Goal: Communication & Community: Answer question/provide support

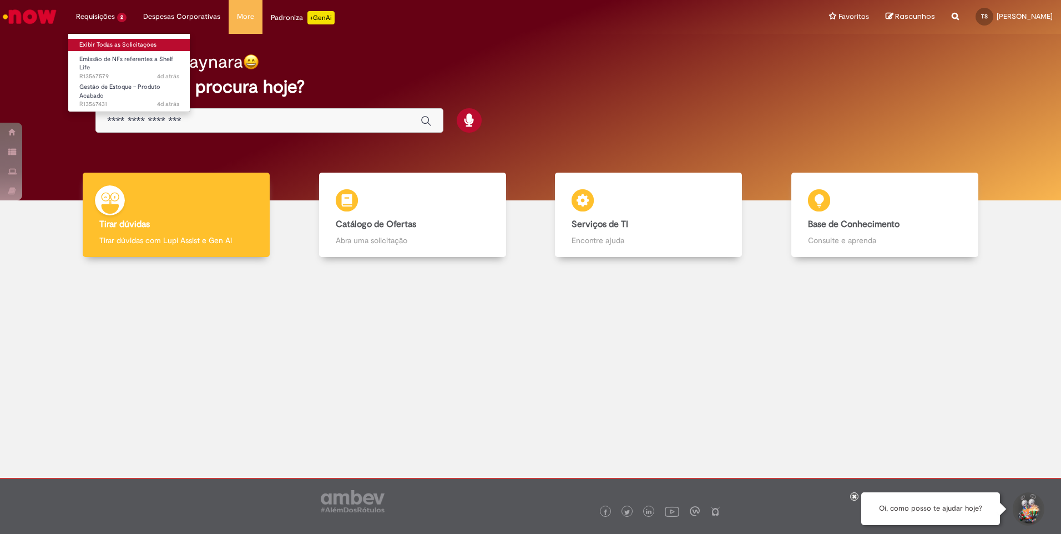
click at [113, 43] on link "Exibir Todas as Solicitações" at bounding box center [129, 45] width 122 height 12
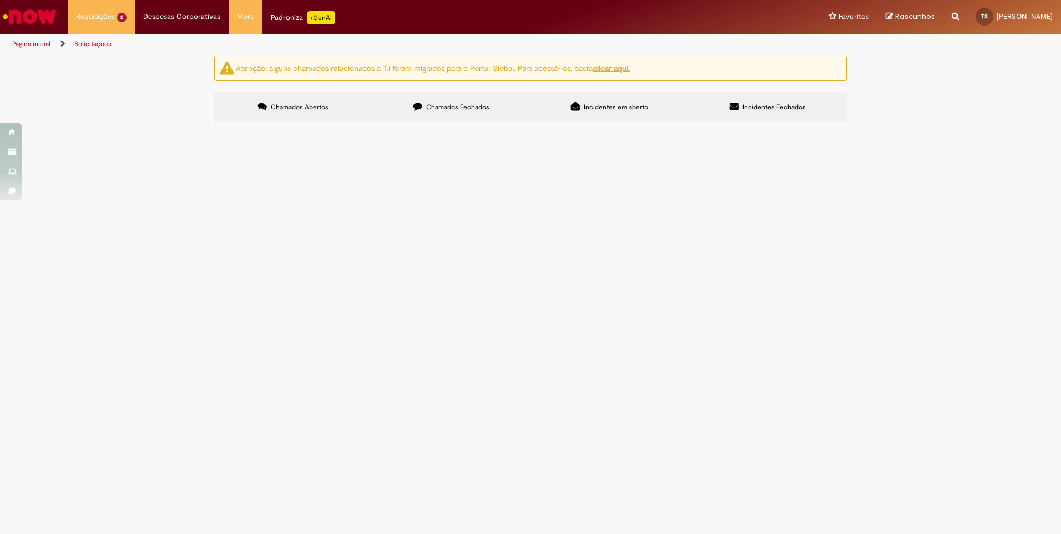
click at [0, 0] on span "Emissão de NF devolução Shelf Life item 41642" at bounding box center [0, 0] width 0 height 0
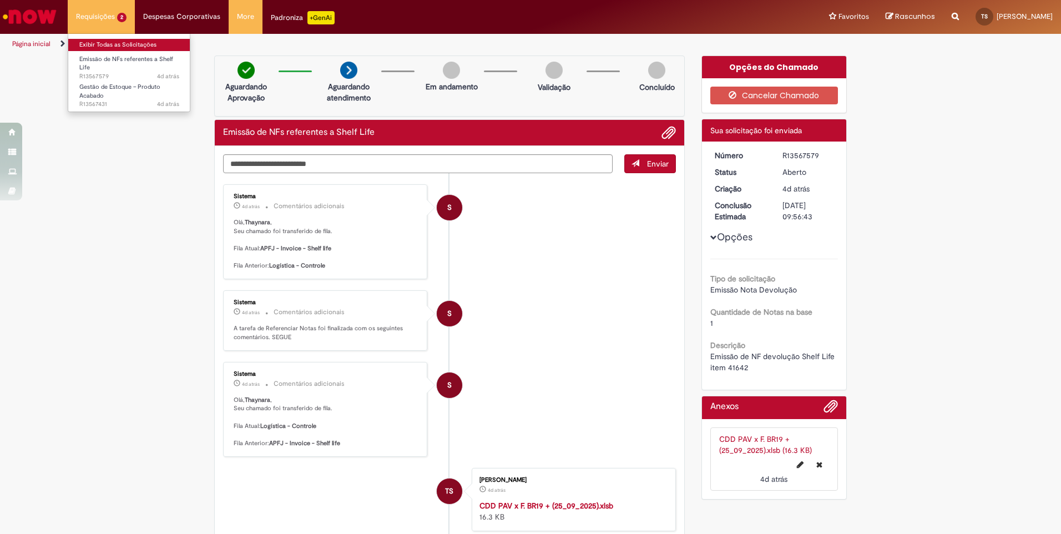
click at [107, 43] on link "Exibir Todas as Solicitações" at bounding box center [129, 45] width 122 height 12
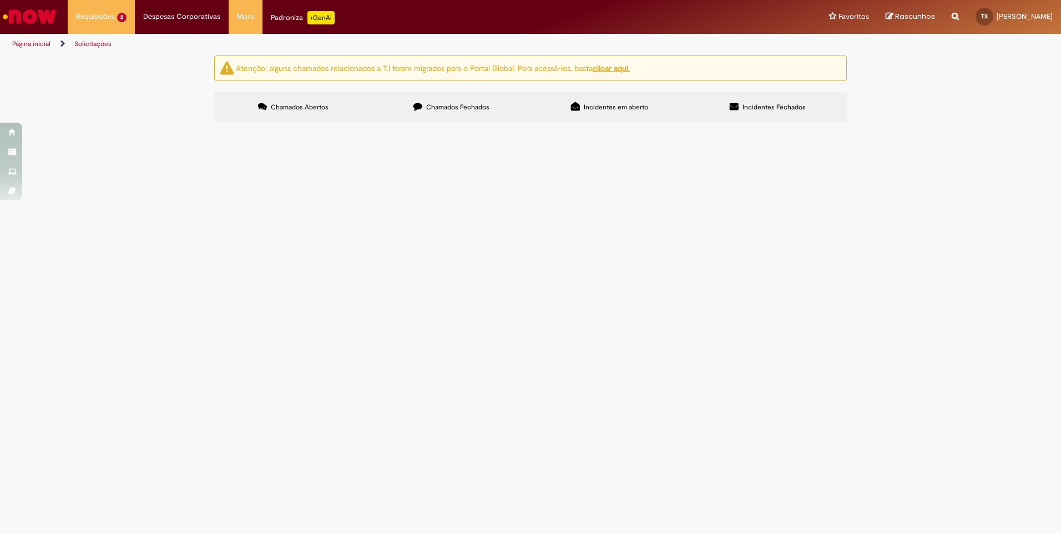
click at [0, 0] on span "Ajuste de saldo promax dos itens abaixo: 19231 22003 22878 23218 4198 23256 276…" at bounding box center [0, 0] width 0 height 0
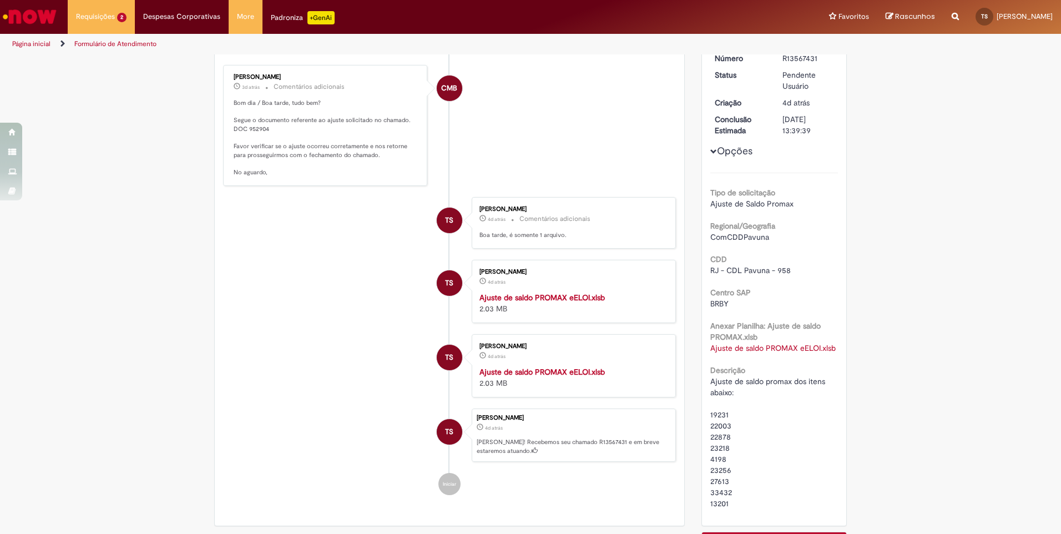
scroll to position [197, 0]
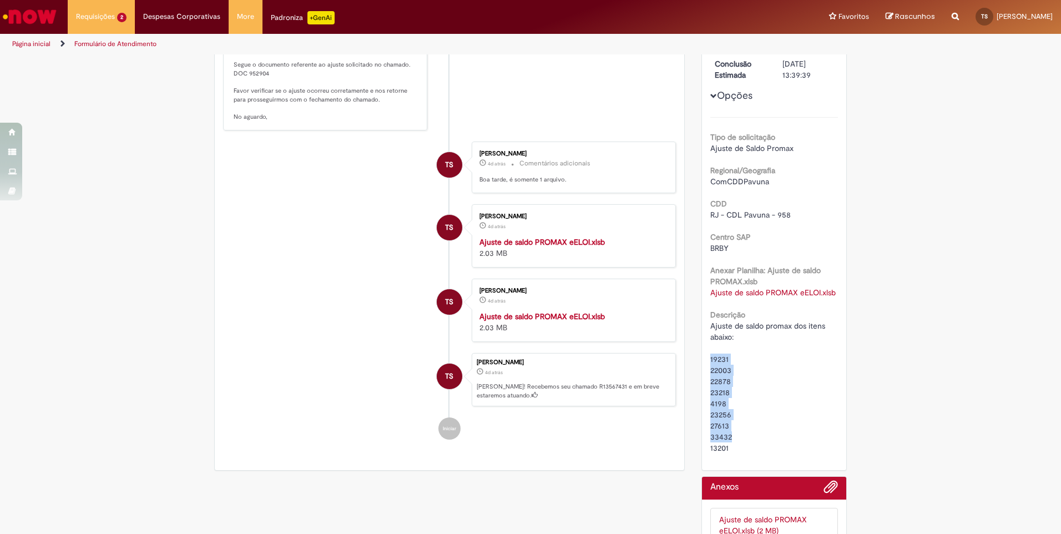
drag, startPoint x: 704, startPoint y: 355, endPoint x: 729, endPoint y: 435, distance: 84.4
click at [729, 435] on div "Número R13567431 Status Pendente Usuário Criação 4d atrás 4 dias atrás Conclusã…" at bounding box center [774, 229] width 145 height 481
drag, startPoint x: 729, startPoint y: 435, endPoint x: 767, endPoint y: 420, distance: 40.6
click at [767, 420] on div "Ajuste de saldo promax dos itens abaixo: 19231 22003 22878 23218 4198 23256 276…" at bounding box center [774, 386] width 128 height 133
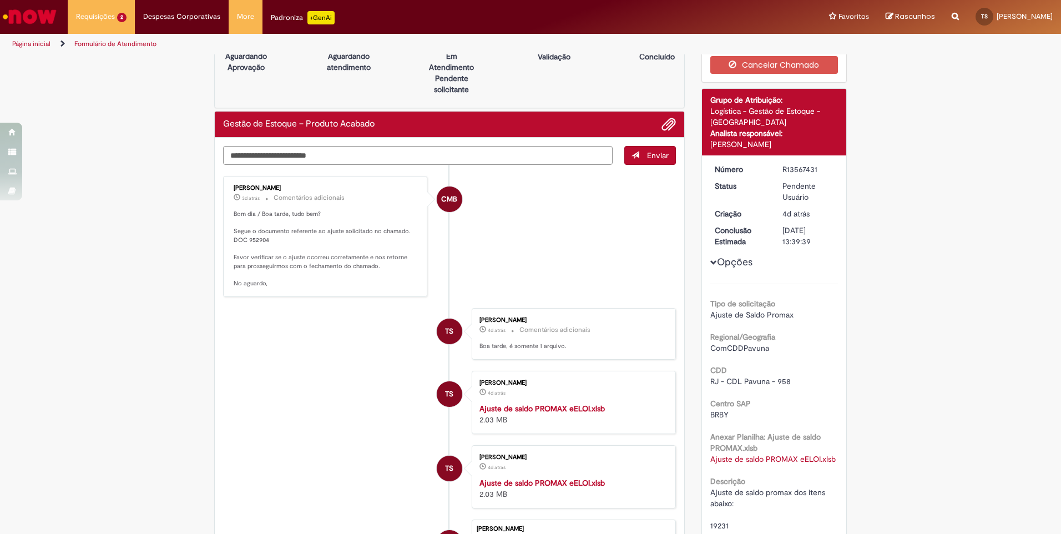
click at [794, 170] on div "R13567431" at bounding box center [808, 169] width 52 height 11
copy div "R13567431"
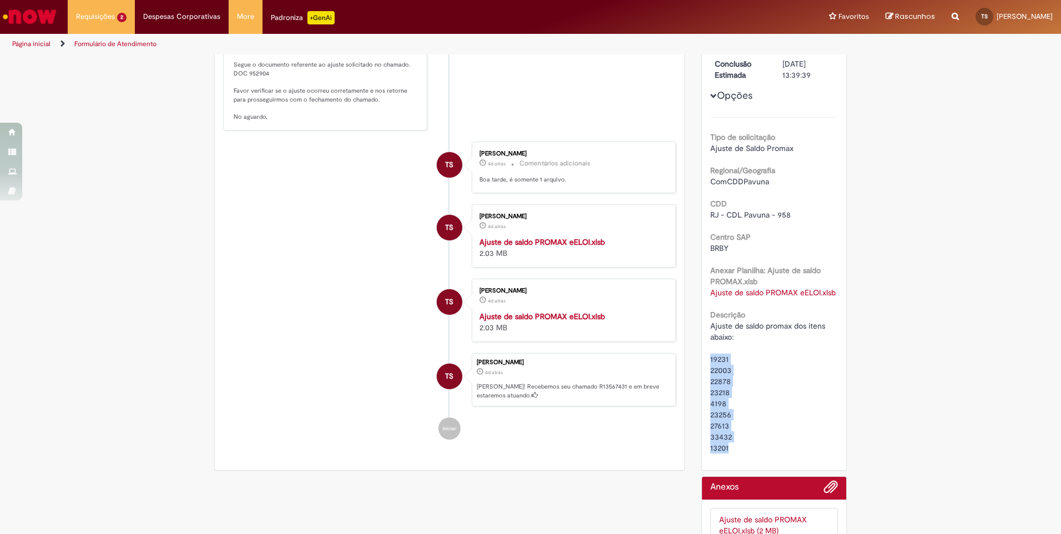
drag, startPoint x: 707, startPoint y: 357, endPoint x: 732, endPoint y: 443, distance: 89.7
click at [732, 443] on div "Ajuste de saldo promax dos itens abaixo: 19231 22003 22878 23218 4198 23256 276…" at bounding box center [774, 386] width 128 height 133
copy span "19231 22003 22878 23218 4198 23256 27613 33432 13201"
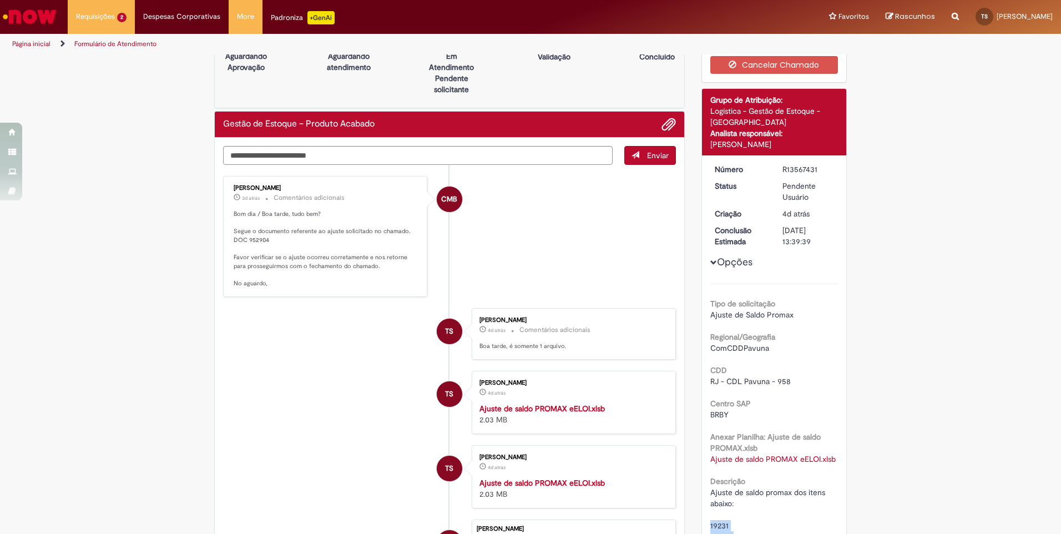
scroll to position [0, 0]
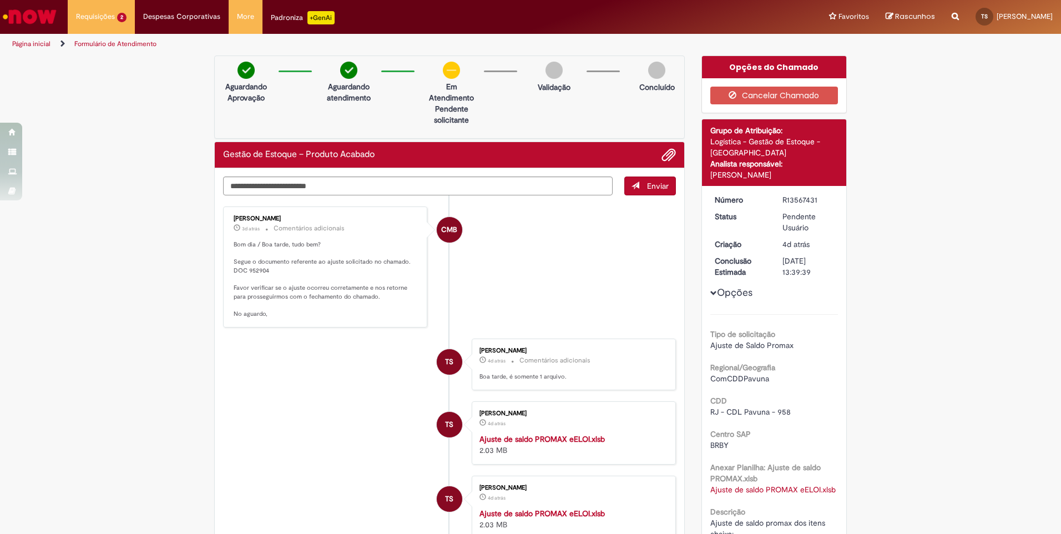
click at [790, 200] on div "R13567431" at bounding box center [808, 199] width 52 height 11
copy div "R13567431"
click at [413, 185] on textarea "Digite sua mensagem aqui..." at bounding box center [418, 185] width 390 height 19
click at [587, 182] on textarea "**********" at bounding box center [418, 185] width 390 height 19
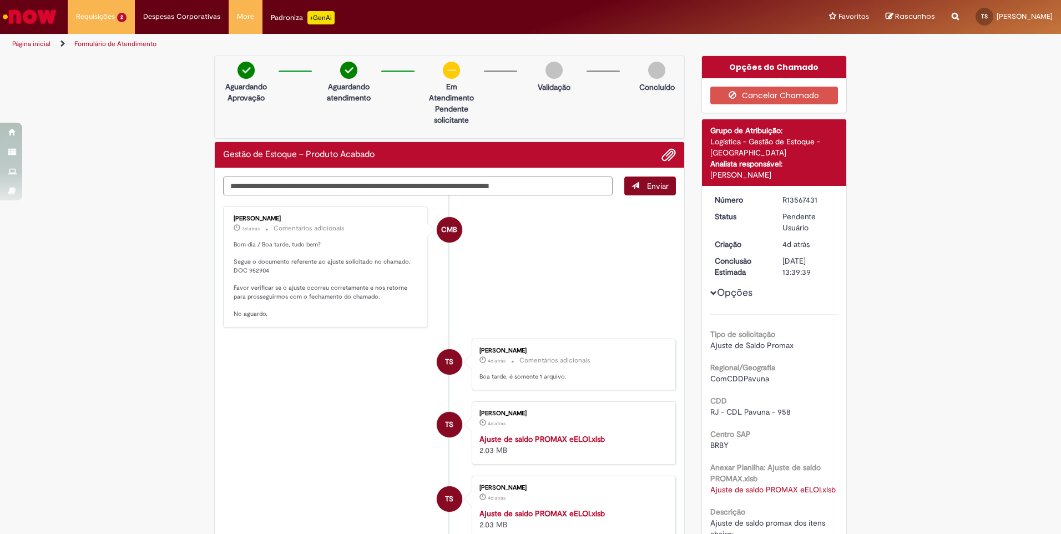
type textarea "**********"
click at [638, 183] on button "Enviar" at bounding box center [650, 185] width 52 height 19
